Goal: Entertainment & Leisure: Consume media (video, audio)

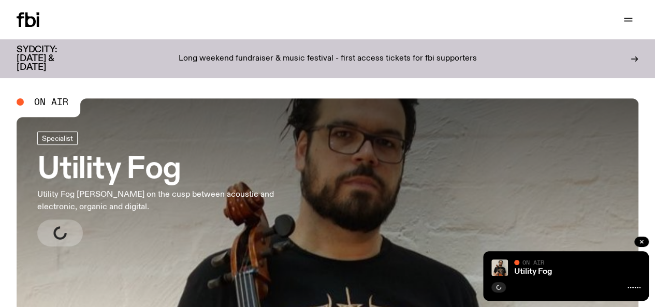
click at [81, 223] on link "Utility Fog Utility Fog [PERSON_NAME] on the cusp between acoustic and electron…" at bounding box center [169, 189] width 265 height 115
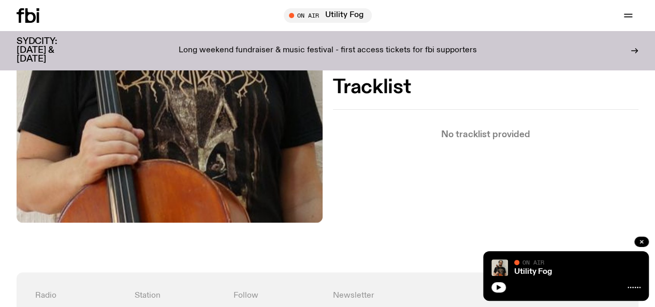
scroll to position [182, 0]
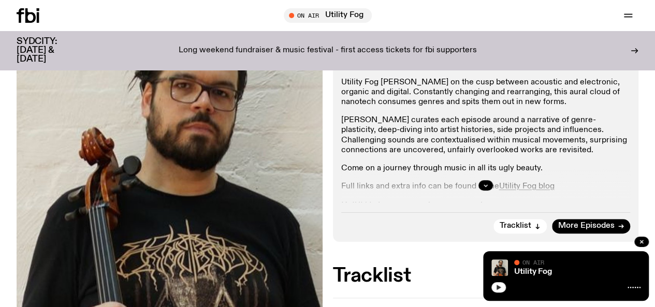
scroll to position [147, 0]
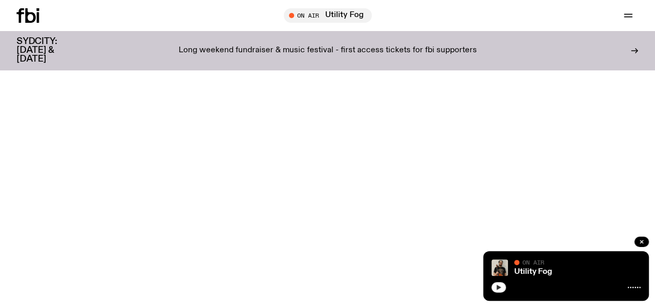
click at [501, 292] on button "button" at bounding box center [499, 287] width 15 height 10
click at [501, 291] on button "button" at bounding box center [499, 287] width 15 height 10
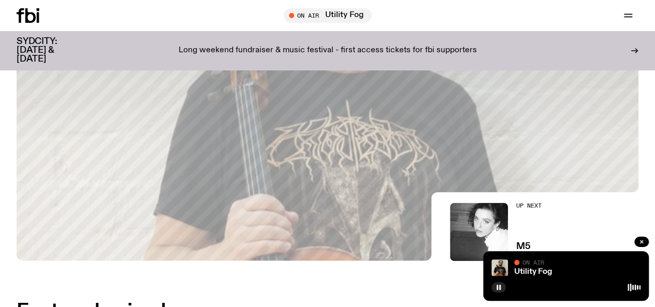
scroll to position [179, 0]
